Goal: Information Seeking & Learning: Learn about a topic

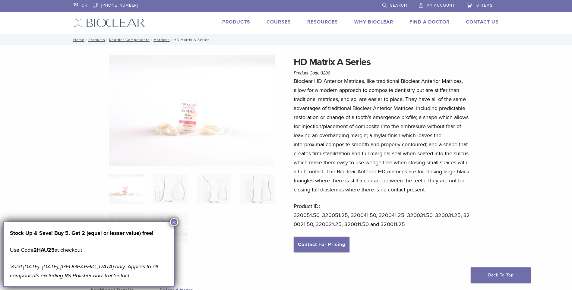
click at [168, 222] on div "Stock Up & Save! Buy 5, Get 2 (equal or lesser value) free! Use Code 2HAU25 at …" at bounding box center [88, 253] width 171 height 65
click at [172, 221] on button "×" at bounding box center [174, 222] width 8 height 8
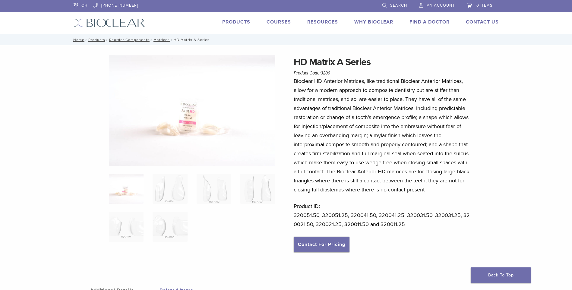
click at [234, 20] on link "Products" at bounding box center [236, 22] width 28 height 6
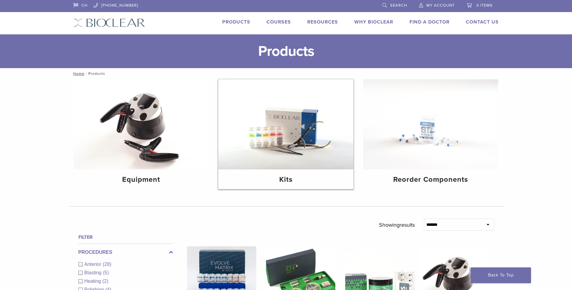
click at [294, 144] on img at bounding box center [285, 124] width 135 height 90
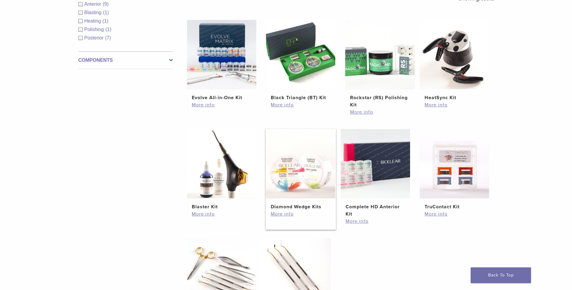
scroll to position [90, 0]
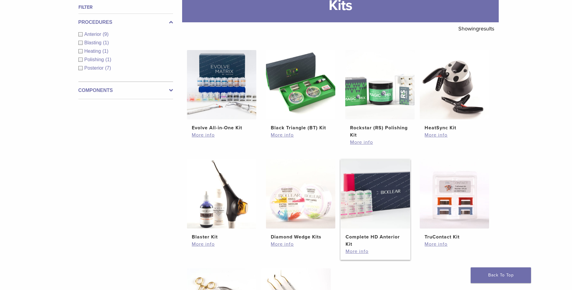
click at [372, 190] on img at bounding box center [375, 193] width 69 height 69
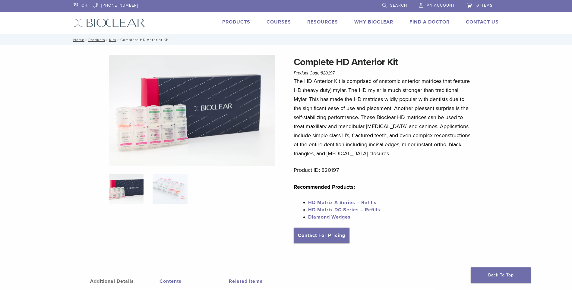
scroll to position [60, 0]
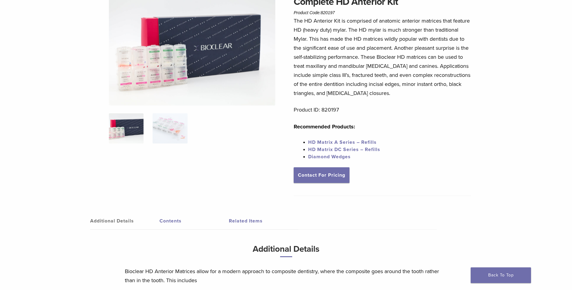
click at [356, 149] on span "HD Matrix DC Series – Refills" at bounding box center [344, 149] width 72 height 6
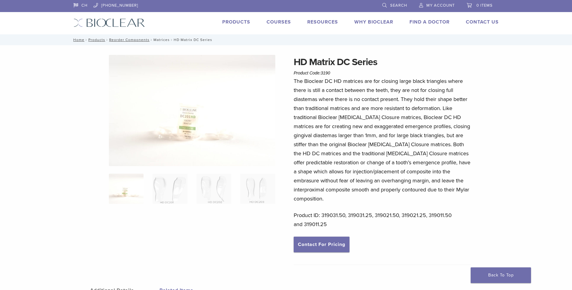
click at [161, 39] on link "Matrices" at bounding box center [161, 40] width 16 height 4
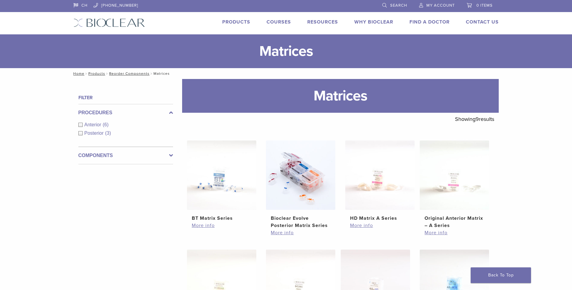
click at [385, 5] on link "Search" at bounding box center [394, 4] width 25 height 9
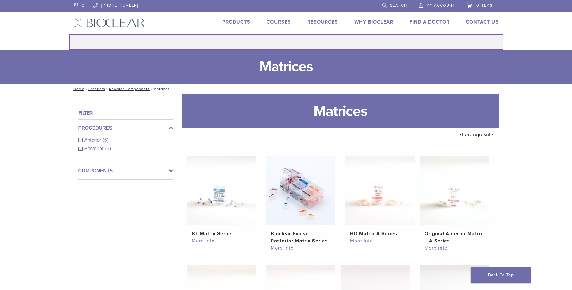
click at [301, 41] on input "Search for:" at bounding box center [286, 41] width 434 height 15
type input "****"
click at [69, 34] on button "Search" at bounding box center [69, 34] width 0 height 0
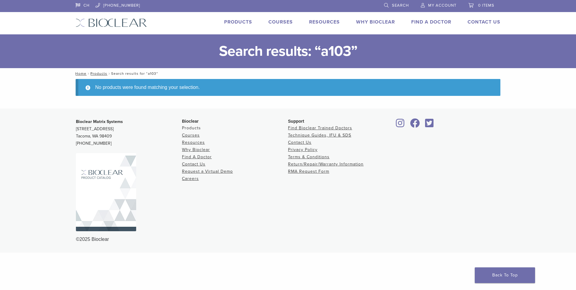
click at [196, 127] on link "Products" at bounding box center [191, 127] width 19 height 5
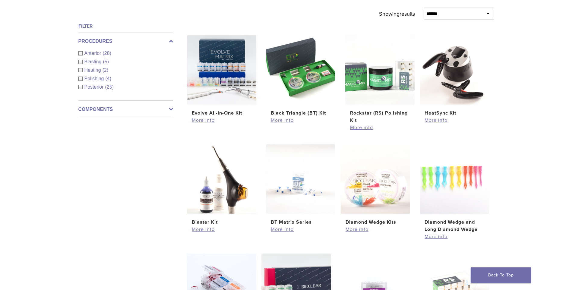
scroll to position [151, 0]
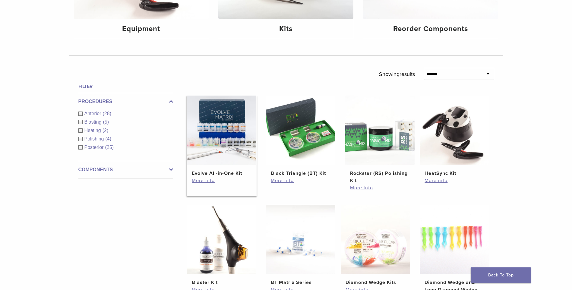
click at [219, 148] on img at bounding box center [221, 130] width 69 height 69
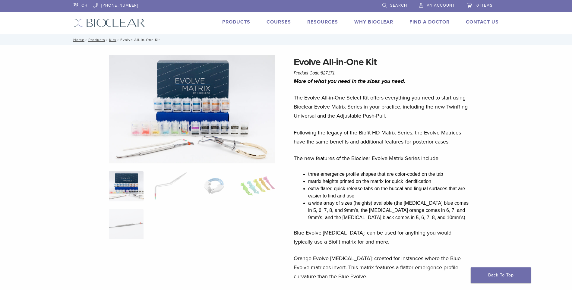
click at [233, 20] on link "Products" at bounding box center [236, 22] width 28 height 6
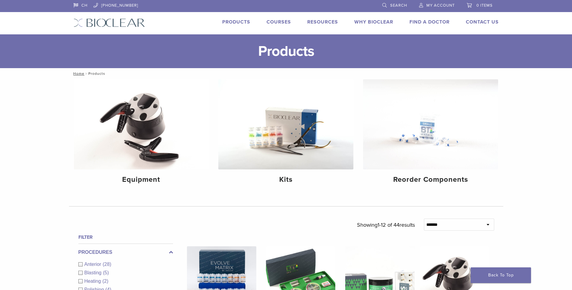
click at [104, 22] on img at bounding box center [109, 22] width 71 height 9
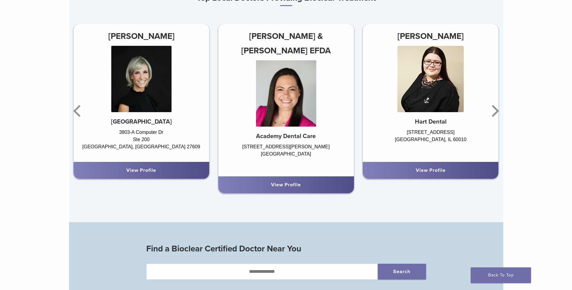
scroll to position [202, 0]
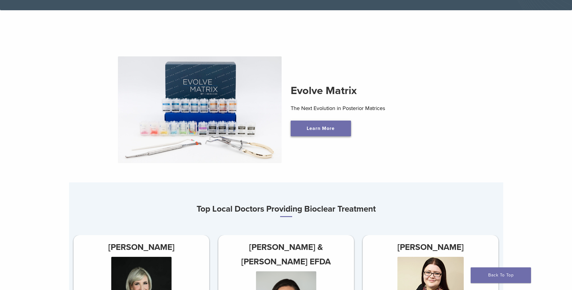
click at [317, 130] on link "Learn More" at bounding box center [321, 129] width 60 height 16
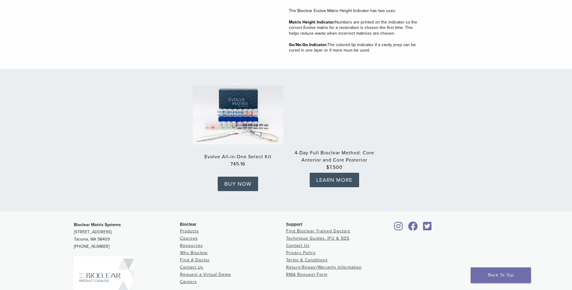
scroll to position [920, 0]
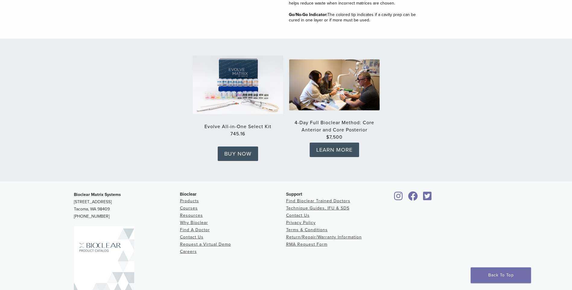
click at [94, 244] on img at bounding box center [104, 265] width 60 height 78
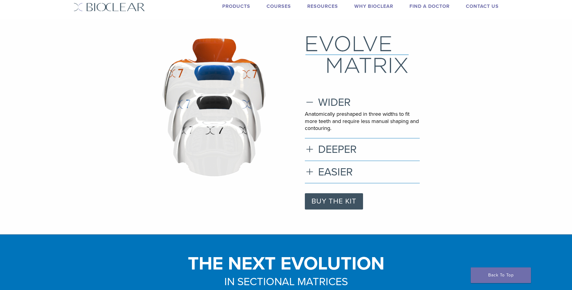
scroll to position [0, 0]
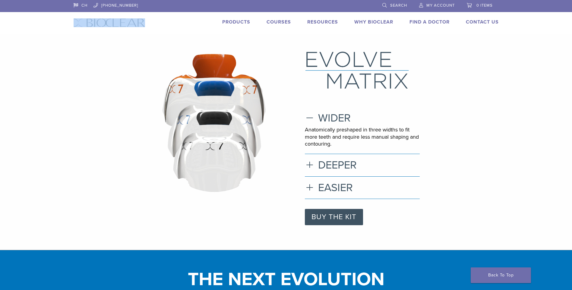
drag, startPoint x: 148, startPoint y: 22, endPoint x: 68, endPoint y: 28, distance: 80.1
click at [68, 28] on header "CH [PHONE_NUMBER] Search My Account 0 items Cart No products in the cart. Back …" at bounding box center [286, 17] width 572 height 34
copy div "Back to product site"
